Goal: Use online tool/utility

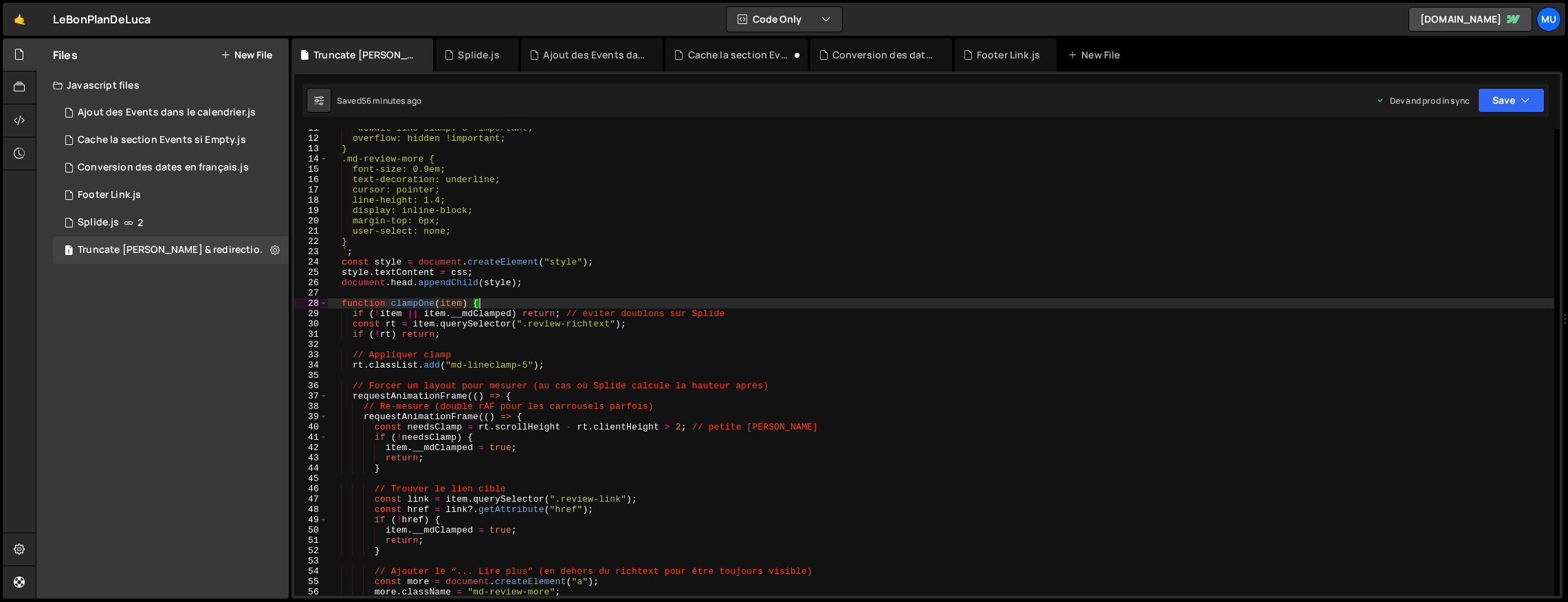
scroll to position [109, 0]
click at [494, 54] on div "Splide.js" at bounding box center [478, 55] width 42 height 14
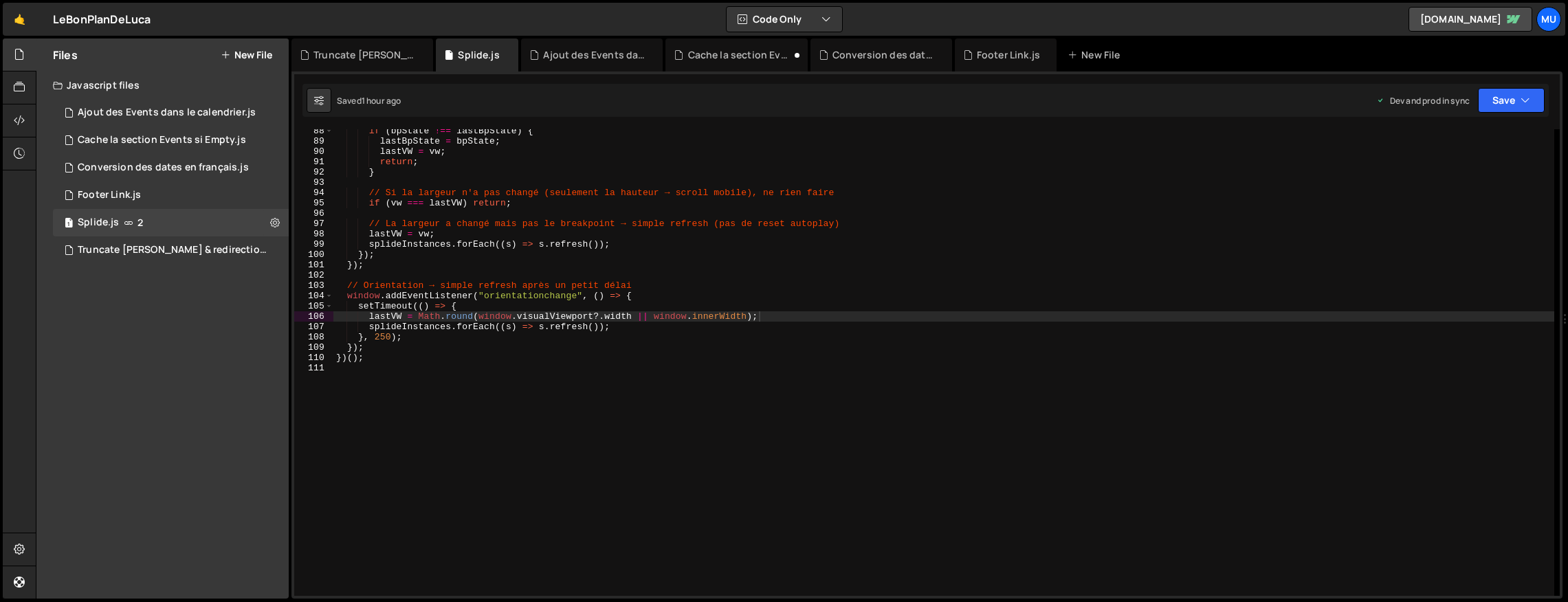
click at [537, 198] on div "if ( bpState !== lastBpState ) { lastBpState = bpState ; lastVW = vw ; return ;…" at bounding box center [944, 369] width 1221 height 488
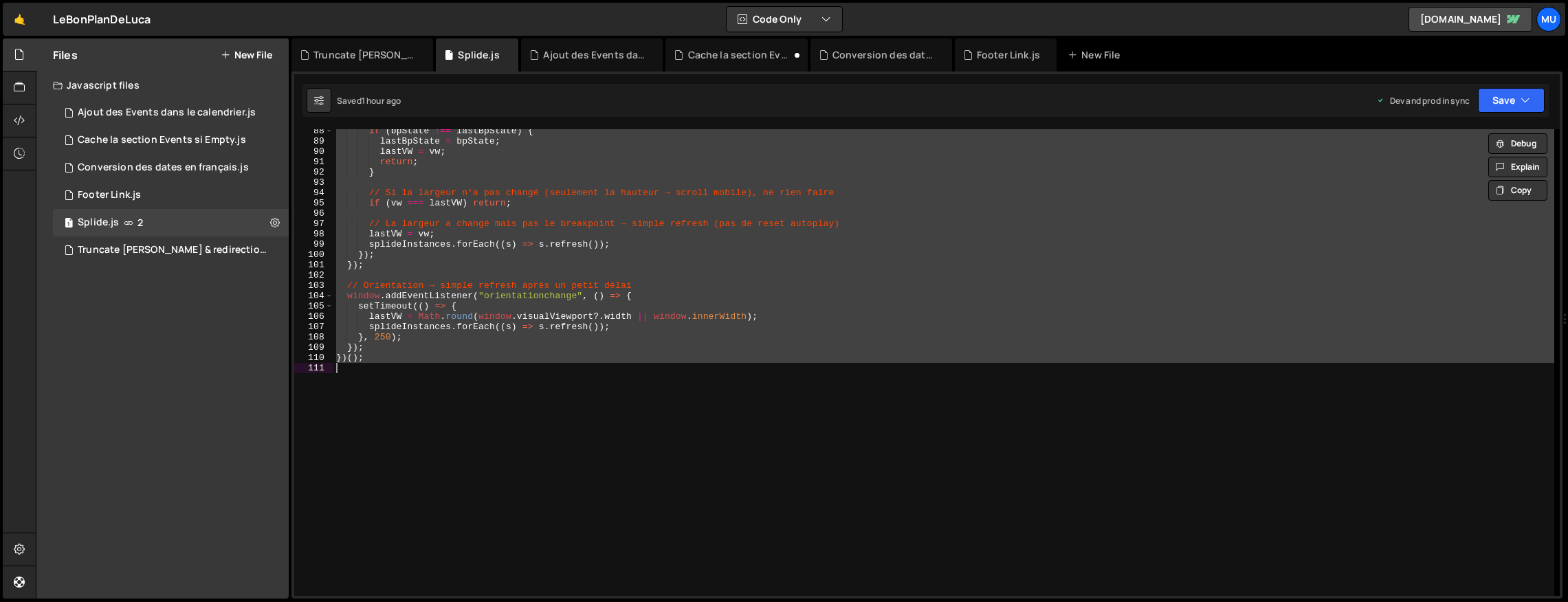
click at [692, 245] on div "if ( bpState !== lastBpState ) { lastBpState = bpState ; lastVW = vw ; return ;…" at bounding box center [944, 362] width 1221 height 467
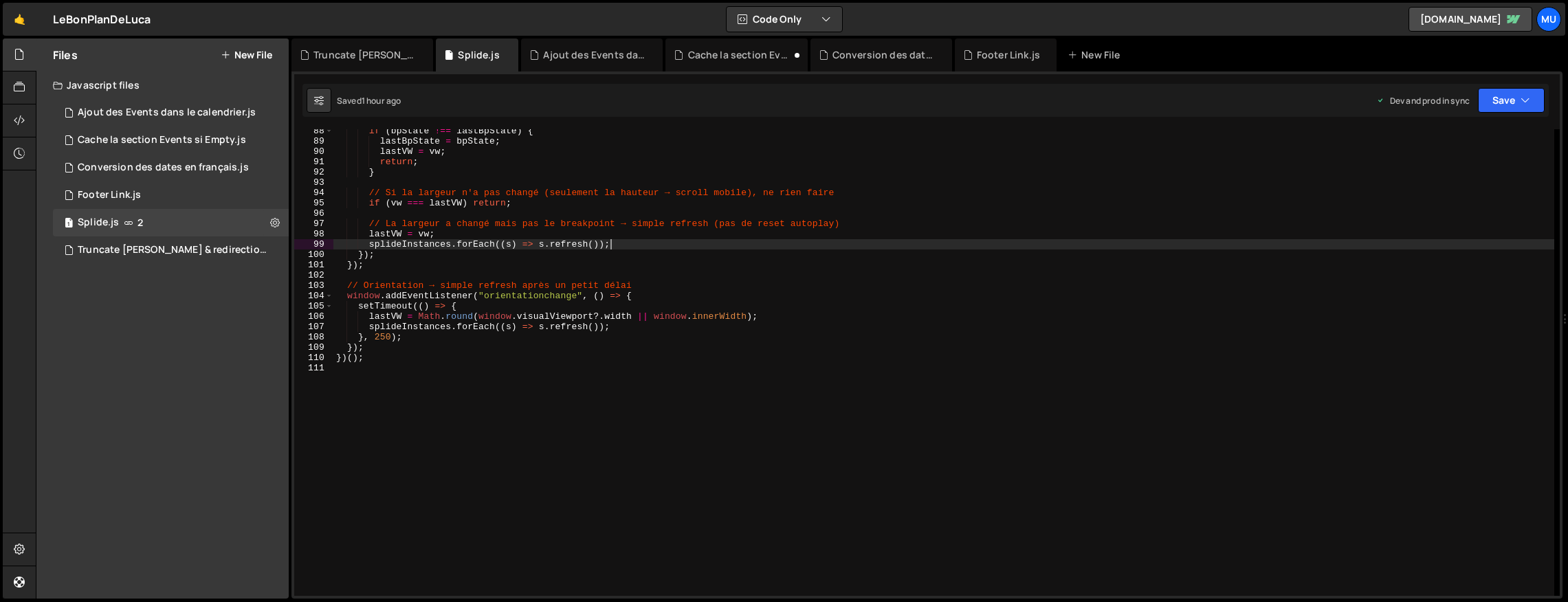
click at [570, 295] on div "if ( bpState !== lastBpState ) { lastBpState = bpState ; lastVW = vw ; return ;…" at bounding box center [944, 369] width 1221 height 488
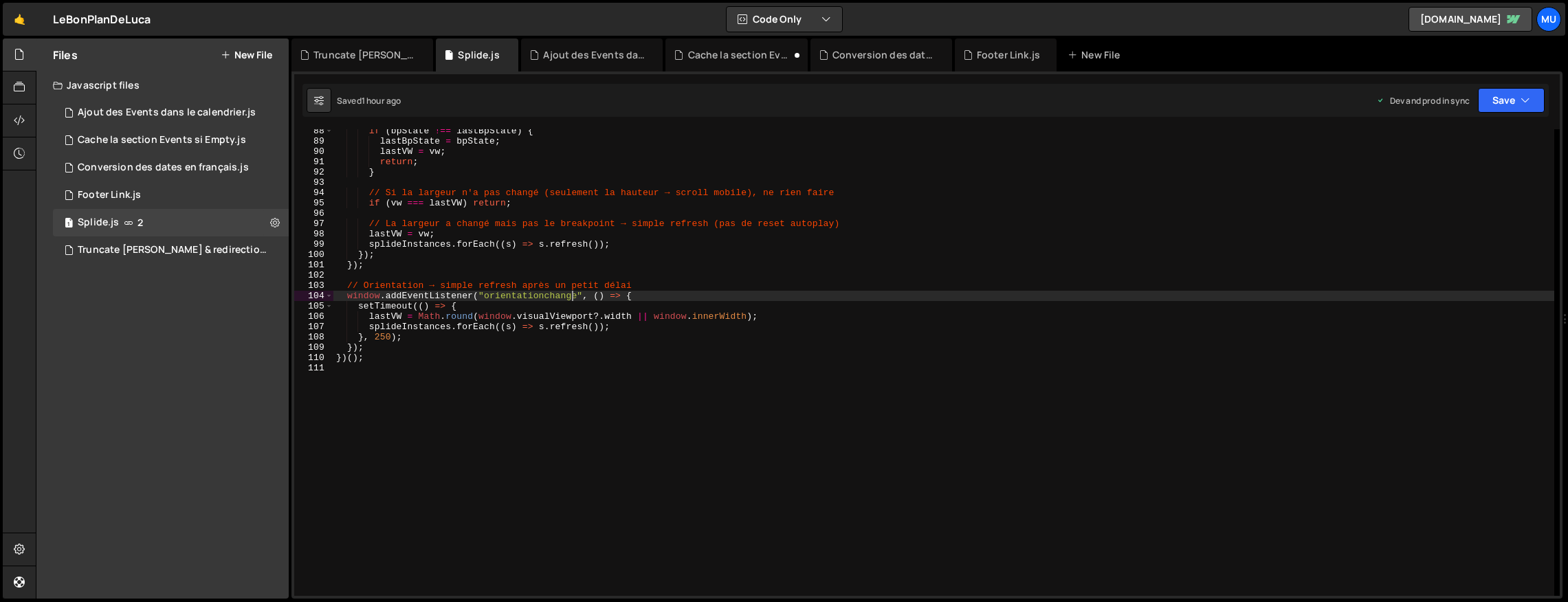
type textarea "})();"
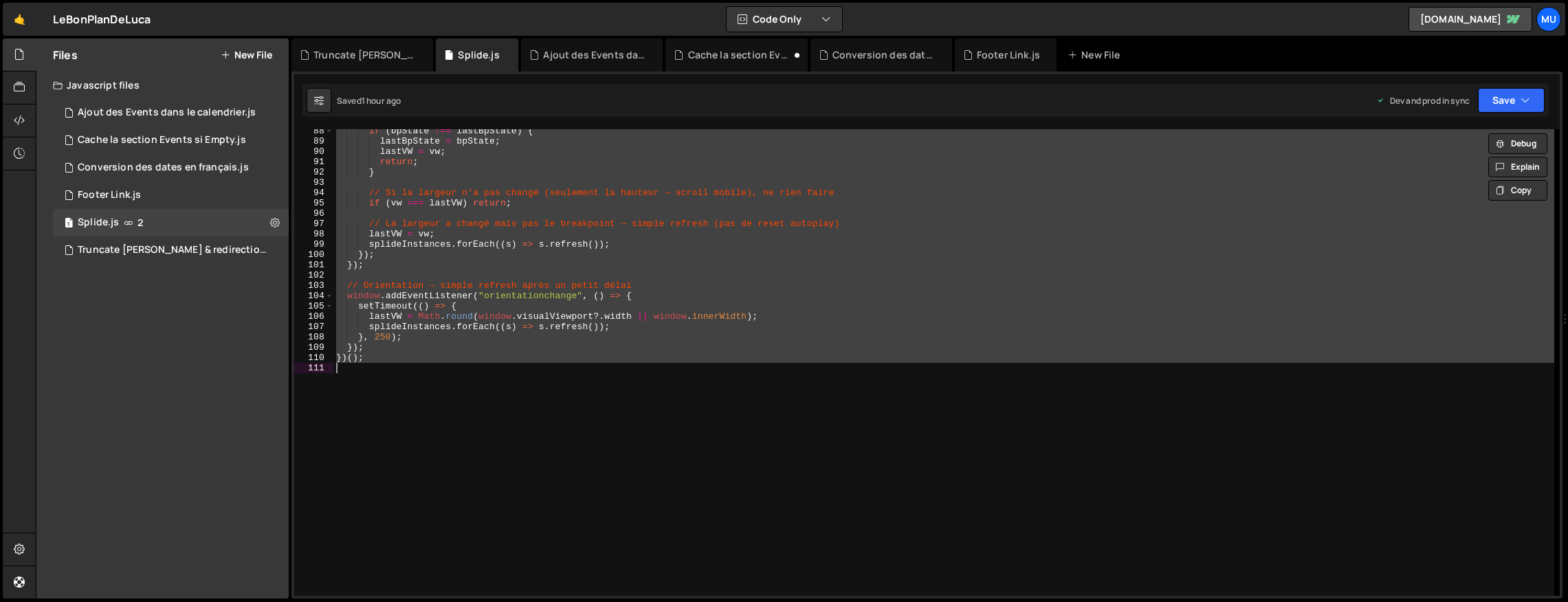
paste textarea
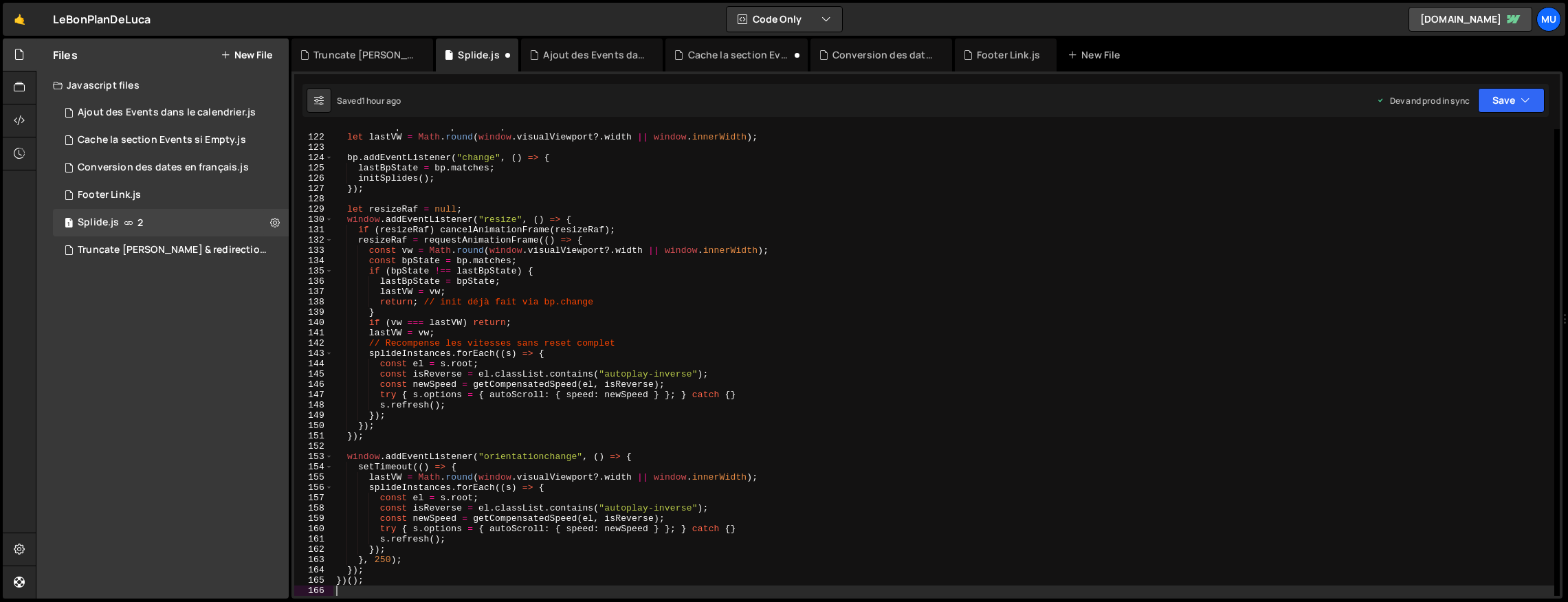
scroll to position [1245, 0]
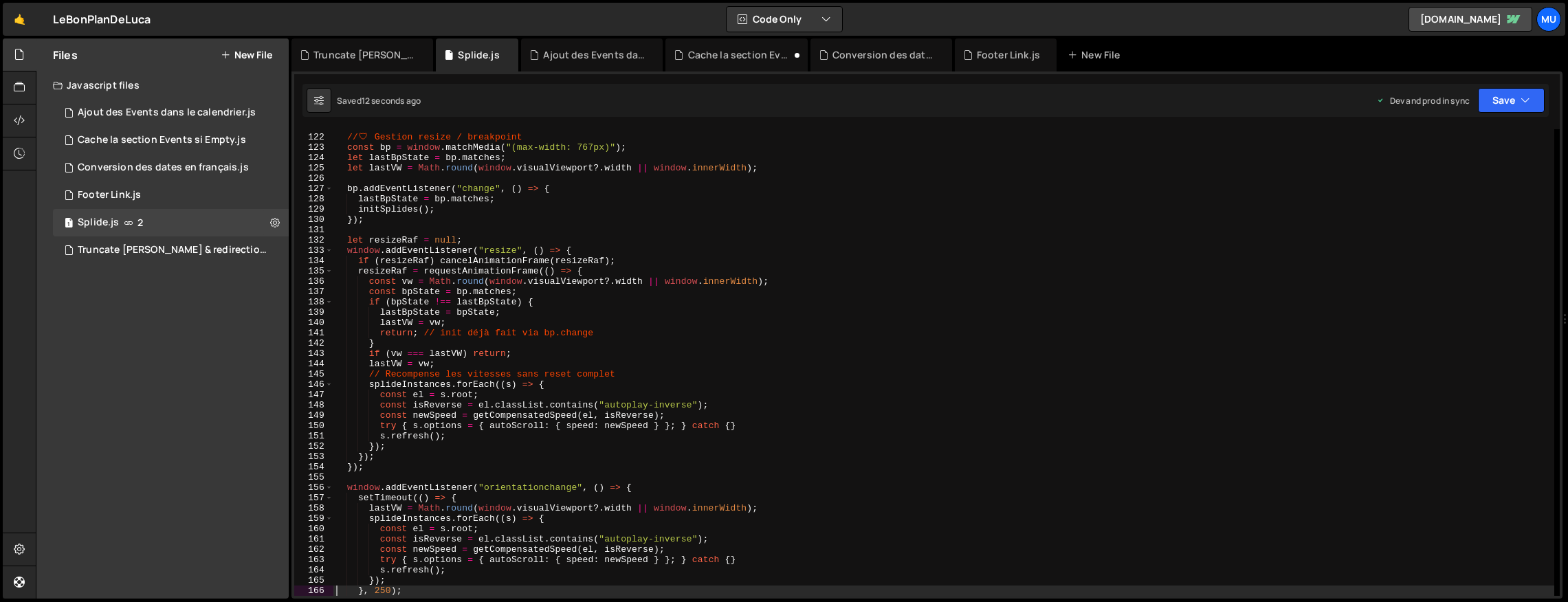
drag, startPoint x: 645, startPoint y: 243, endPoint x: 635, endPoint y: 245, distance: 10.2
click at [645, 243] on div "// —————————————————————————————————————————— // 🛡 ️ Gestion resize / breakpoin…" at bounding box center [944, 365] width 1221 height 488
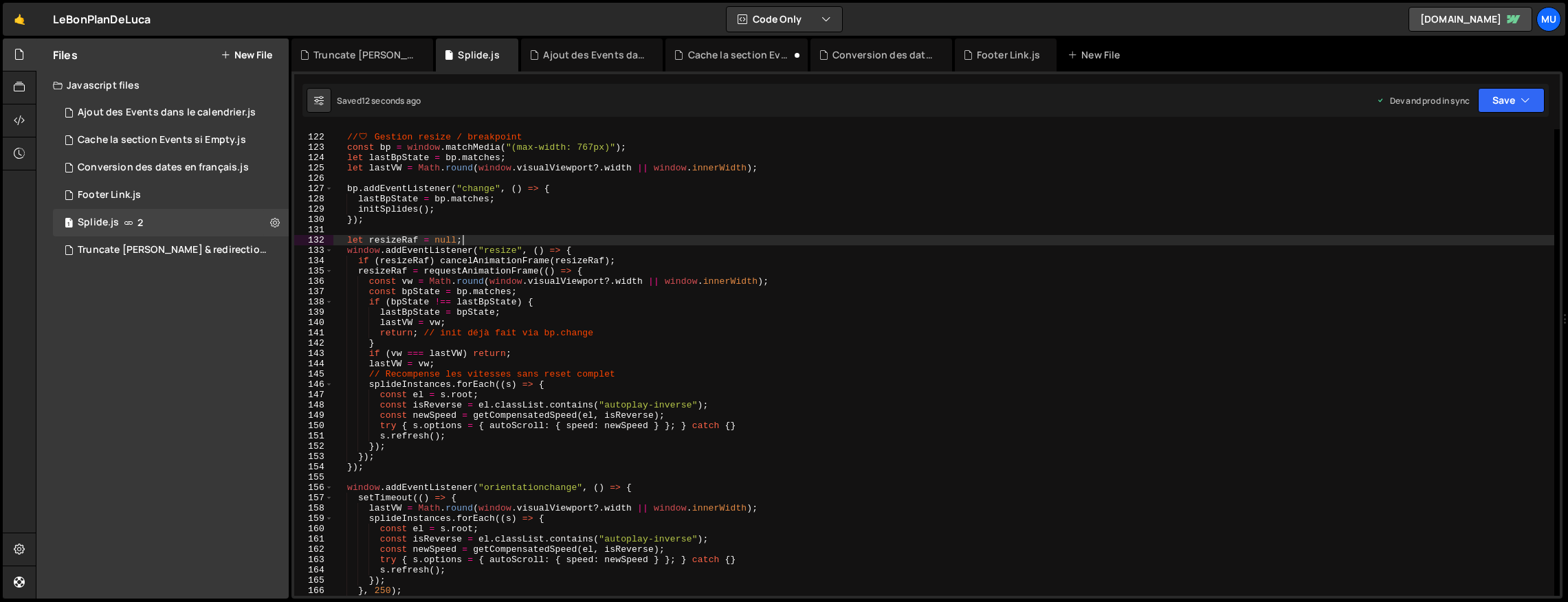
type textarea "})();"
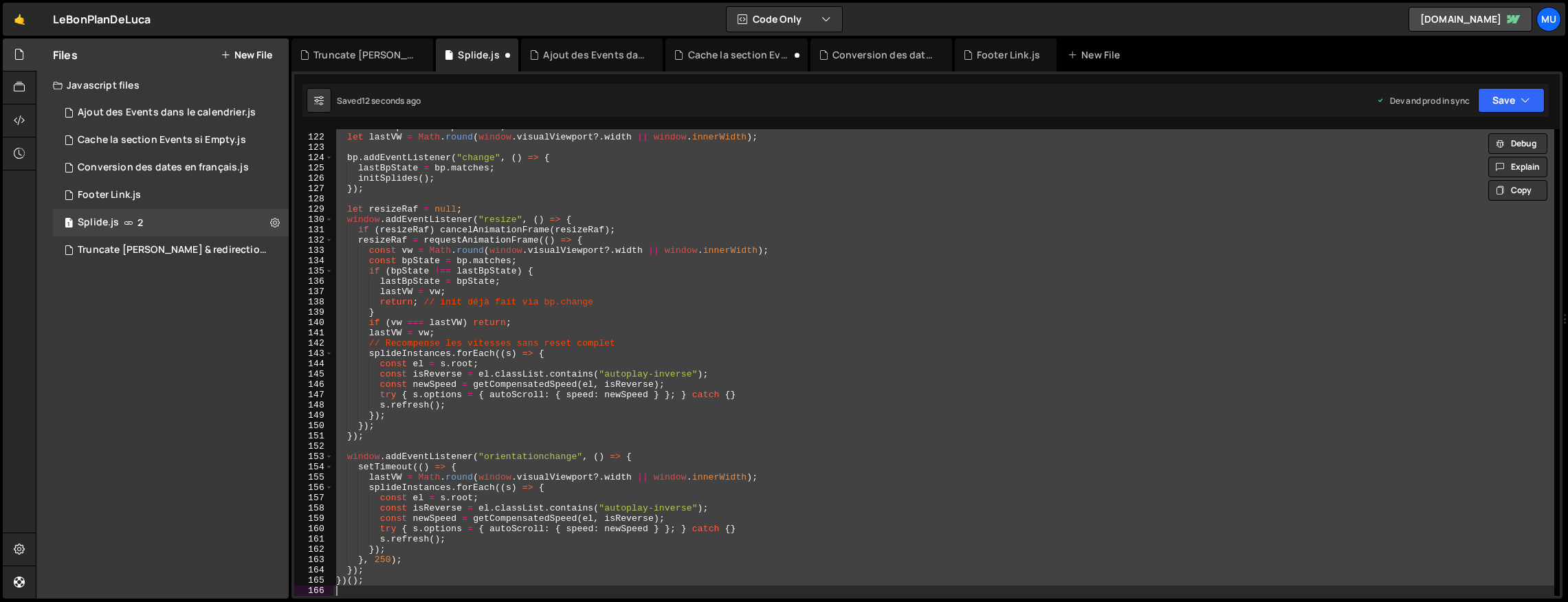
scroll to position [901, 0]
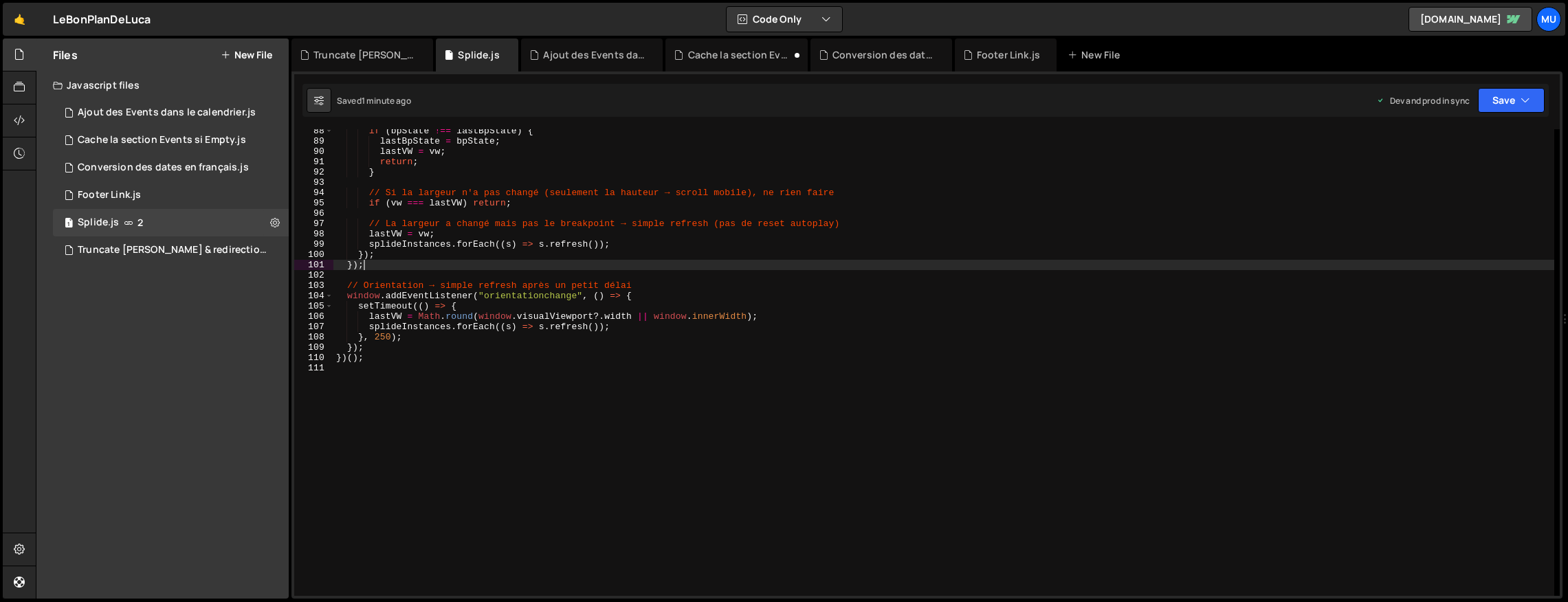
click at [645, 265] on div "if ( bpState !== lastBpState ) { lastBpState = bpState ; lastVW = vw ; return ;…" at bounding box center [944, 369] width 1221 height 488
type textarea "})();"
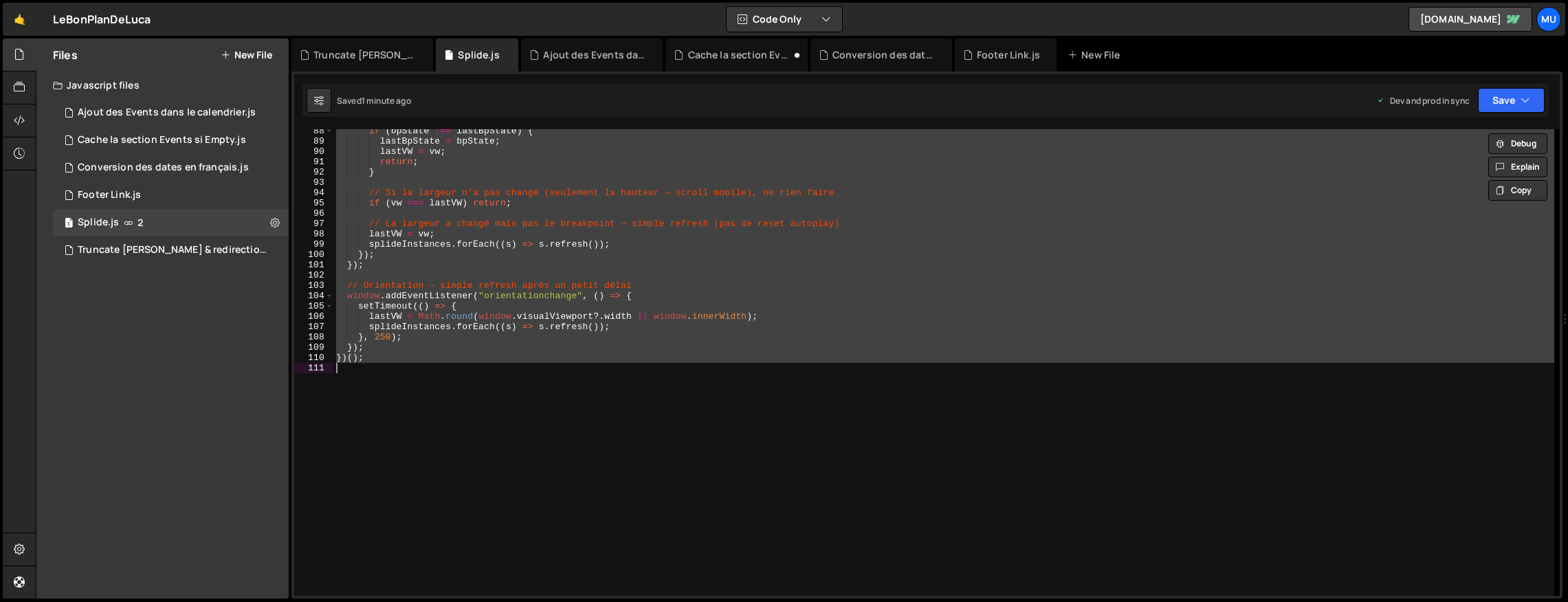
paste textarea
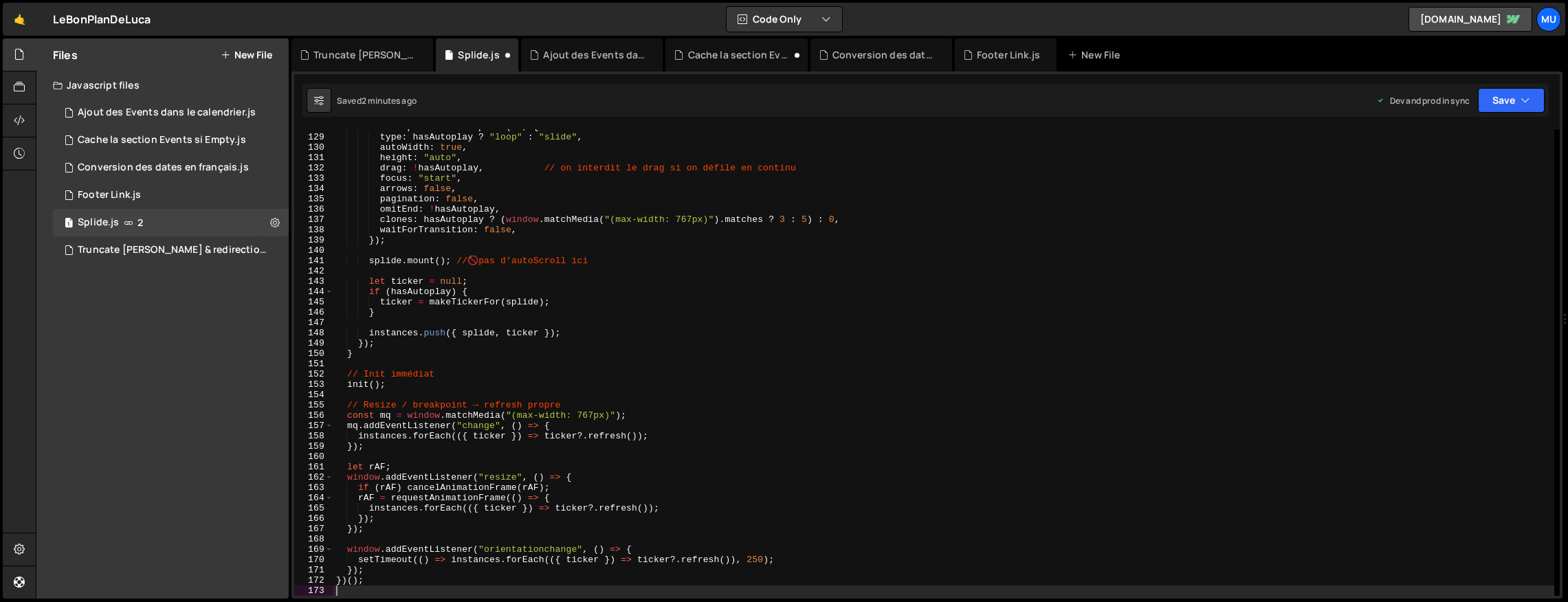
type textarea "})();"
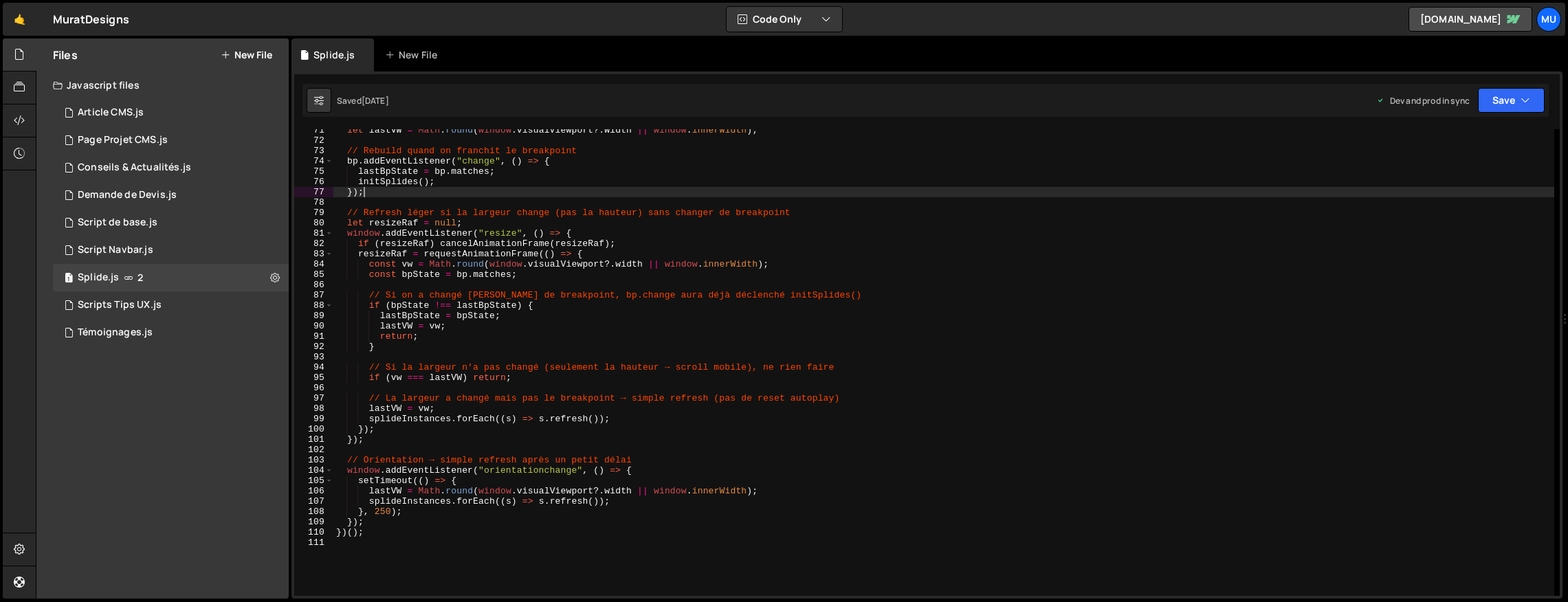
scroll to position [726, 0]
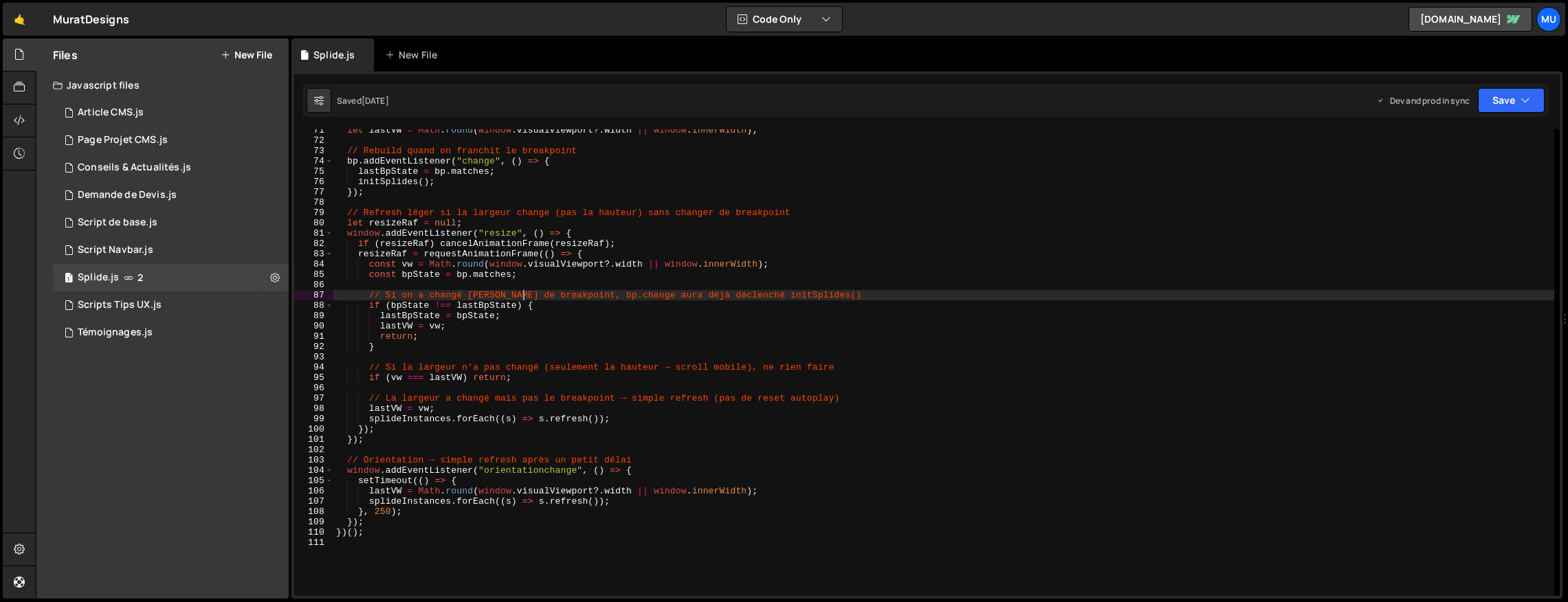
click at [524, 296] on div "let lastVW = Math . round ( window . visualViewport ?. width || window . innerW…" at bounding box center [944, 368] width 1221 height 488
type textarea "// Si on a changé de côté de breakpoint, bp.change aura déjà déclenché initSpli…"
